Goal: Consume media (video, audio): Consume media (video, audio)

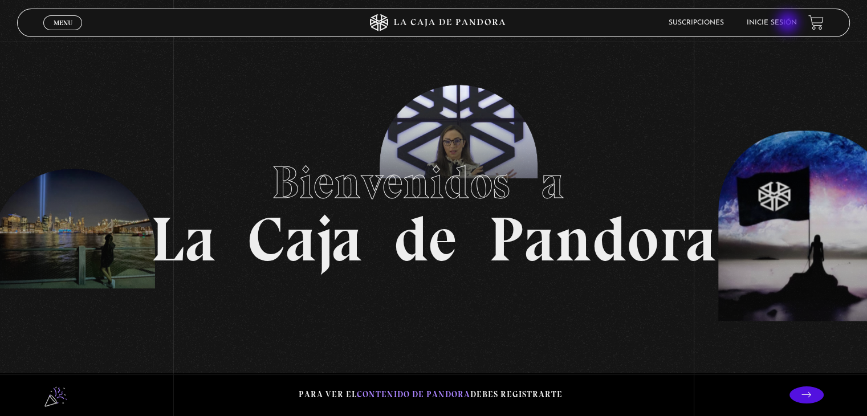
click at [789, 23] on link "Inicie sesión" at bounding box center [772, 22] width 50 height 7
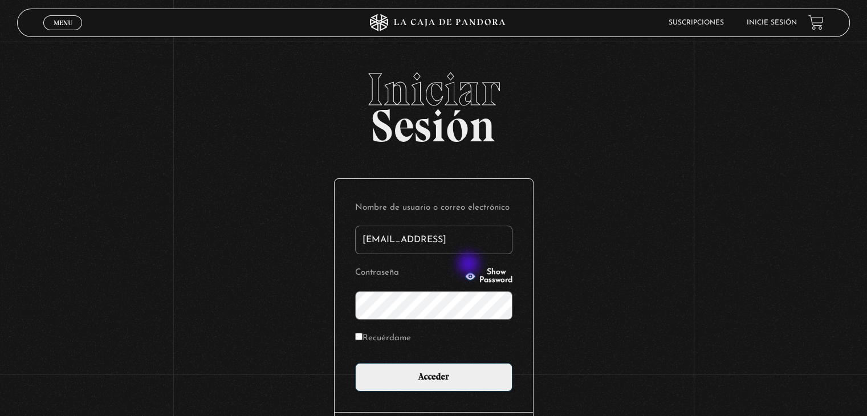
type input "[EMAIL_ADDRESS][DOMAIN_NAME]"
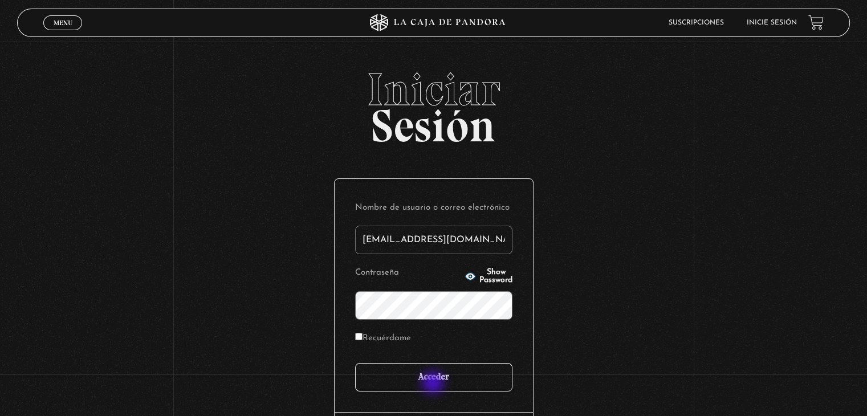
click at [436, 380] on input "Acceder" at bounding box center [433, 377] width 157 height 29
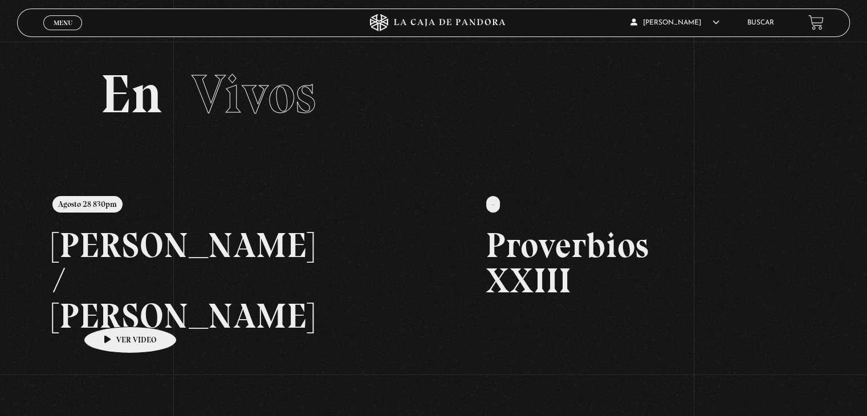
scroll to position [114, 0]
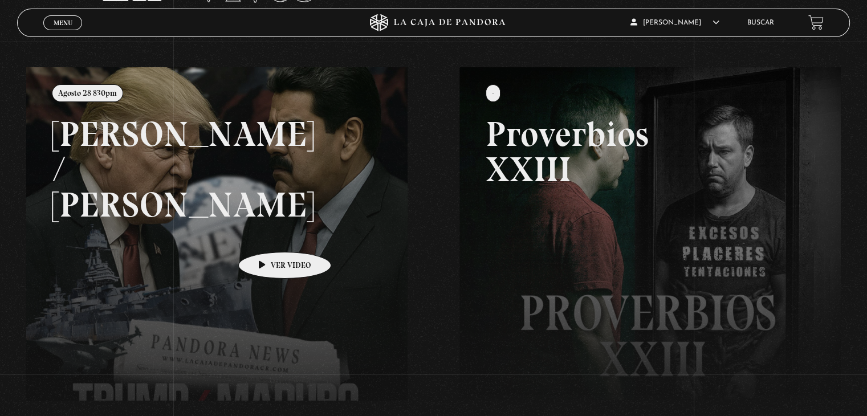
click at [267, 235] on link at bounding box center [459, 275] width 867 height 416
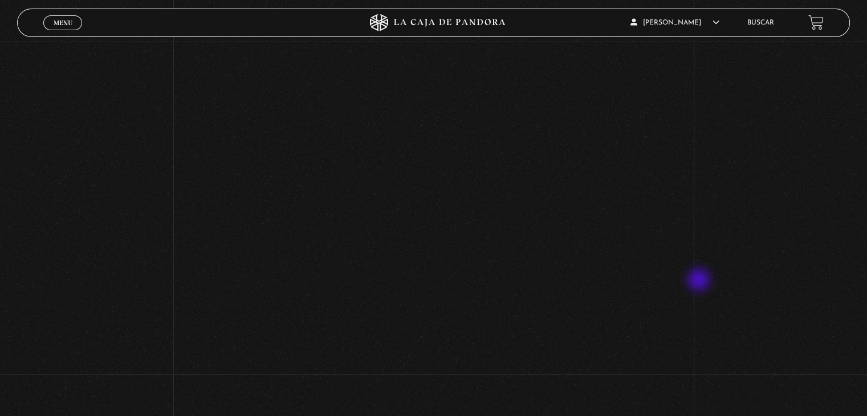
scroll to position [421, 0]
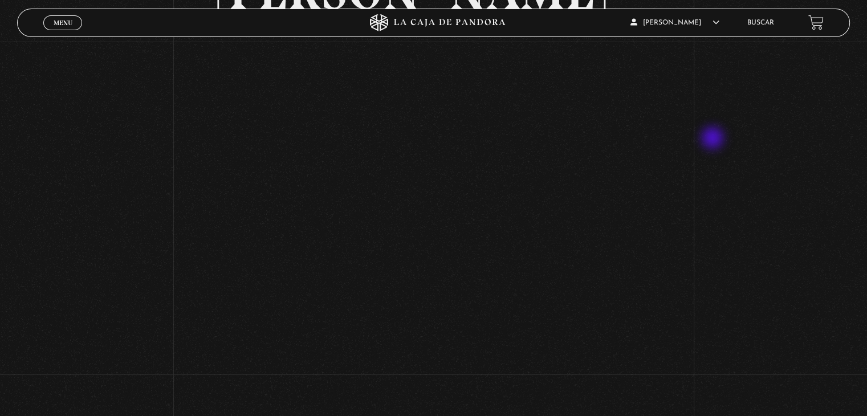
scroll to position [79, 0]
